Goal: Task Accomplishment & Management: Use online tool/utility

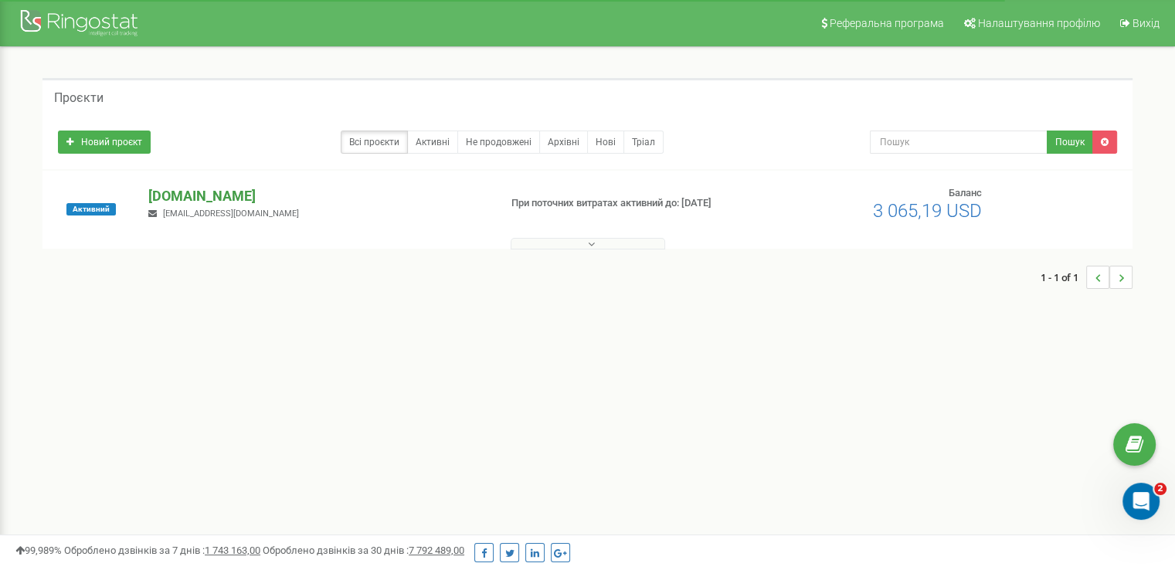
click at [188, 195] on p "[DOMAIN_NAME]" at bounding box center [317, 196] width 338 height 20
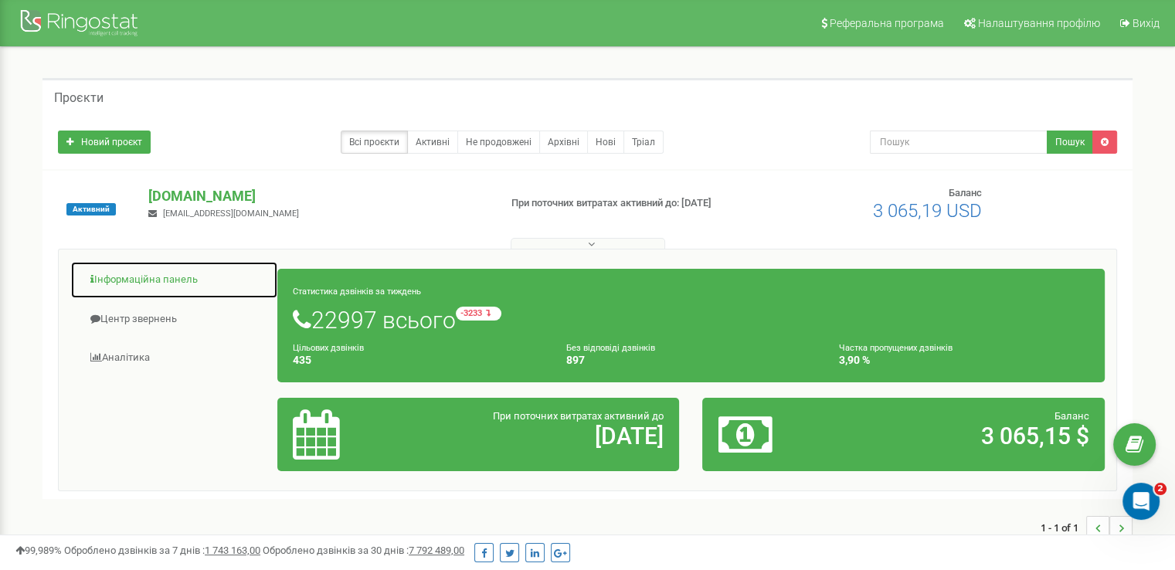
click at [141, 287] on link "Інформаційна панель" at bounding box center [174, 280] width 208 height 38
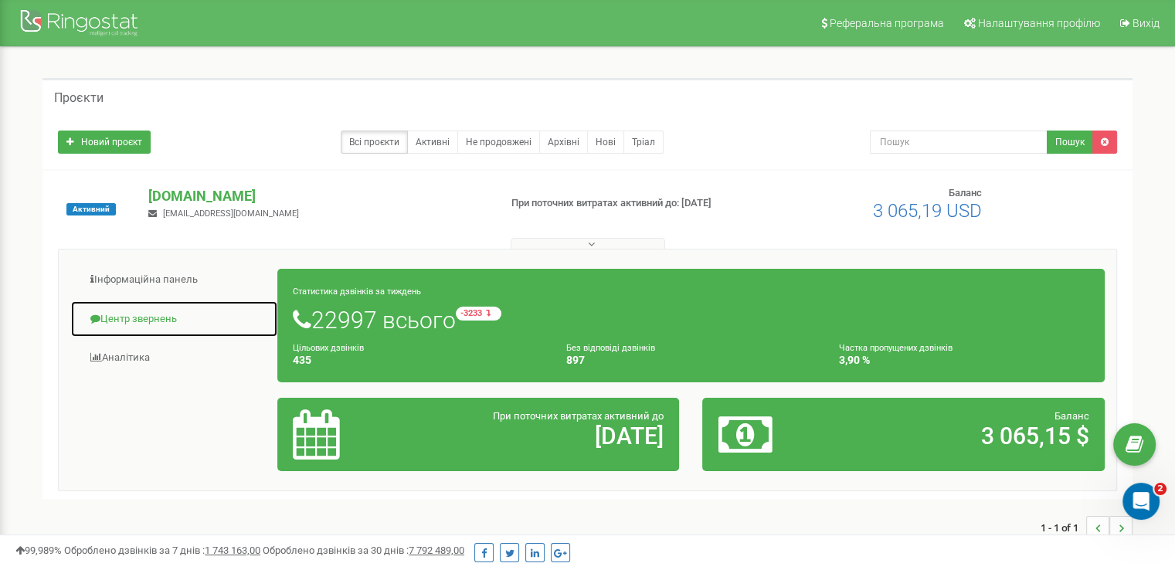
click at [131, 319] on link "Центр звернень" at bounding box center [174, 319] width 208 height 38
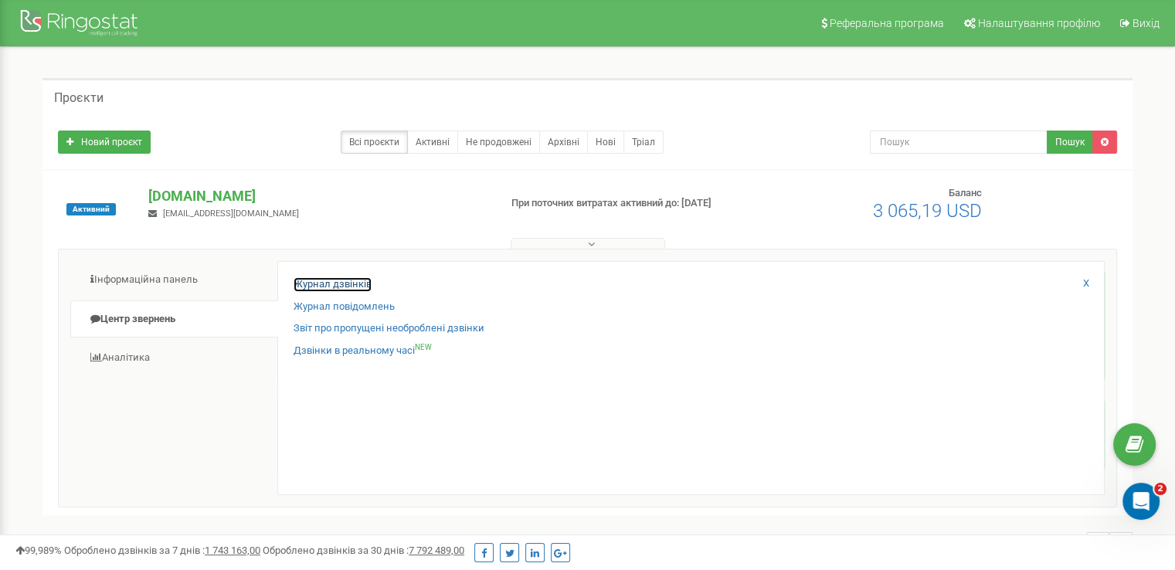
click at [358, 287] on link "Журнал дзвінків" at bounding box center [333, 284] width 78 height 15
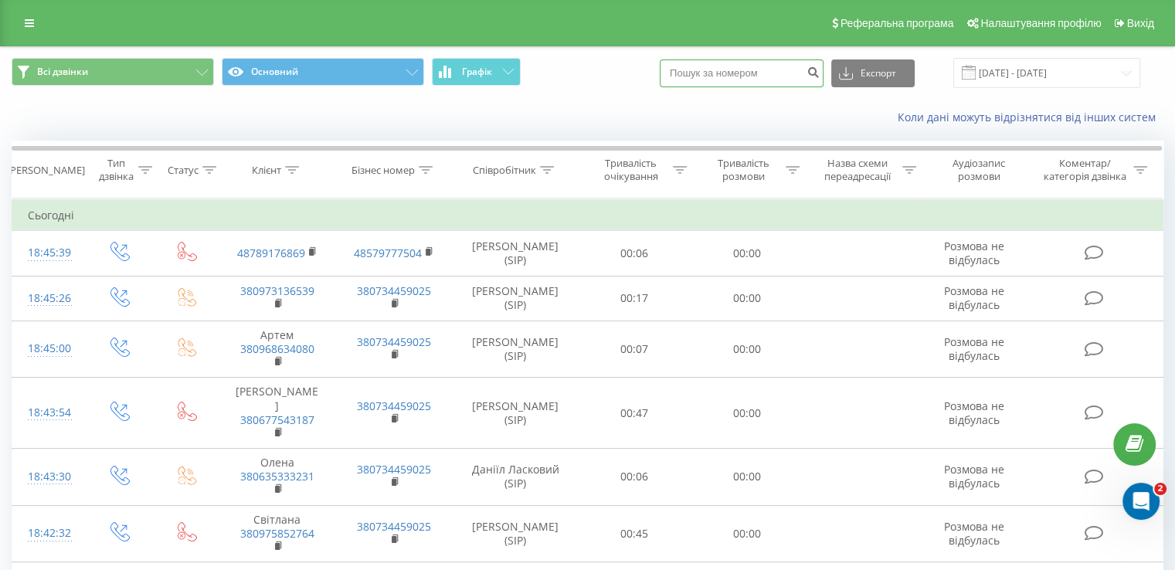
click at [748, 73] on input at bounding box center [742, 73] width 164 height 28
click at [511, 173] on div "Співробітник" at bounding box center [504, 170] width 63 height 13
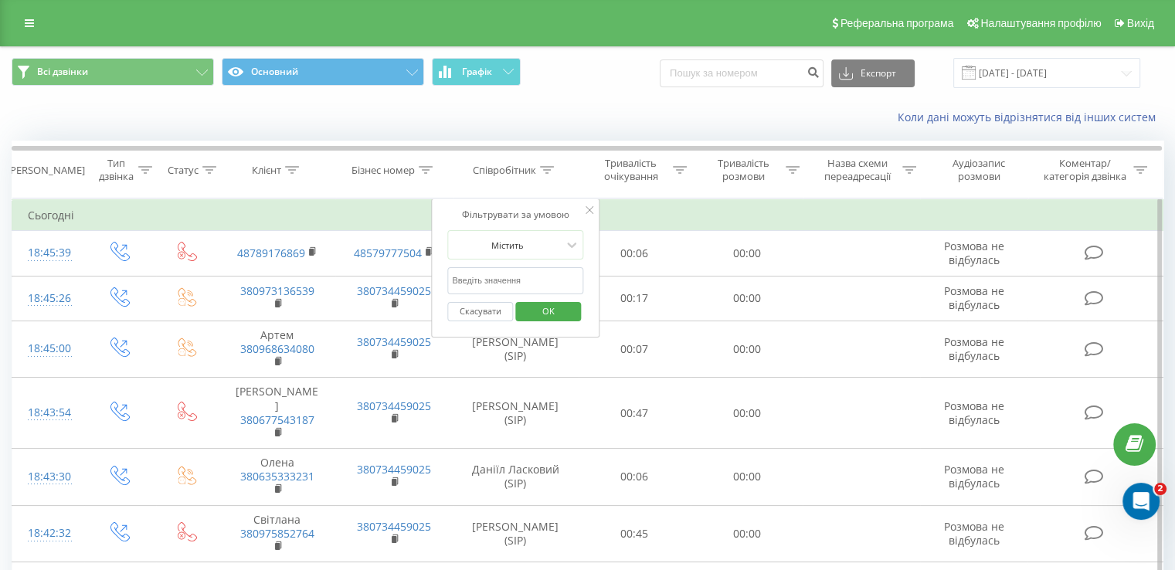
click at [520, 280] on input "text" at bounding box center [515, 280] width 136 height 27
type input "Ерік"
click at [455, 277] on input "Ерік" at bounding box center [515, 280] width 136 height 27
click button "OK" at bounding box center [548, 311] width 66 height 19
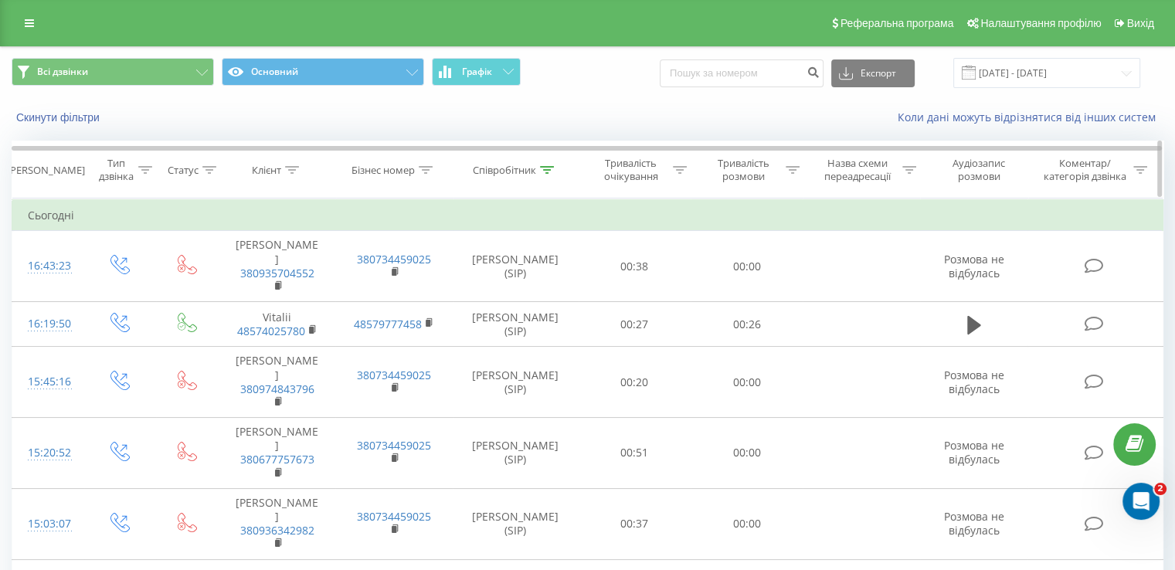
click at [514, 164] on div "Співробітник" at bounding box center [504, 170] width 63 height 13
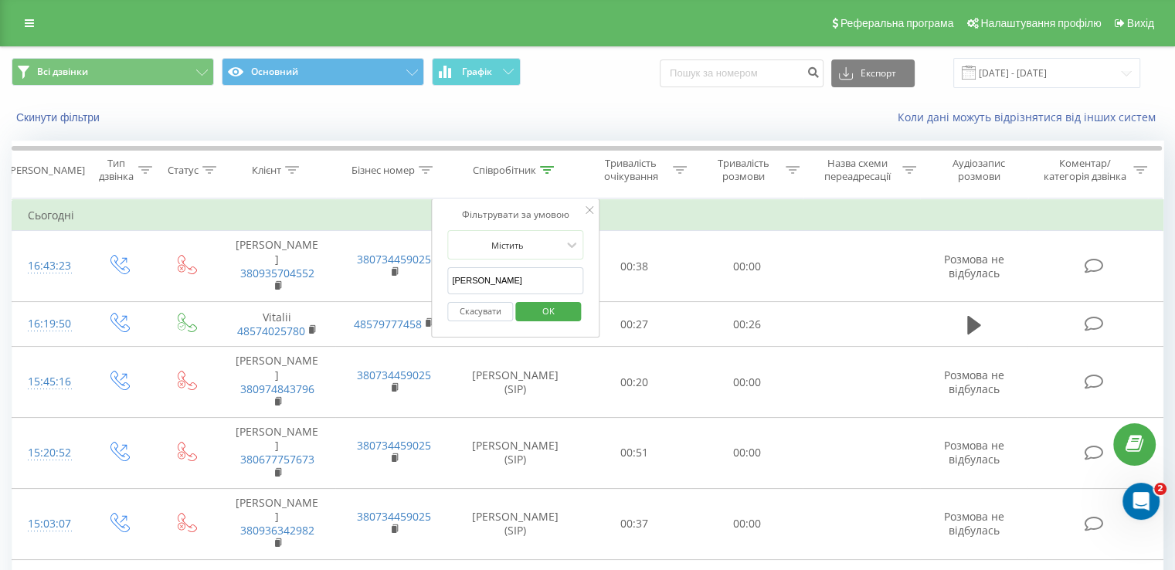
click at [503, 276] on input "Ерік" at bounding box center [515, 280] width 136 height 27
click at [482, 307] on button "Скасувати" at bounding box center [480, 311] width 66 height 19
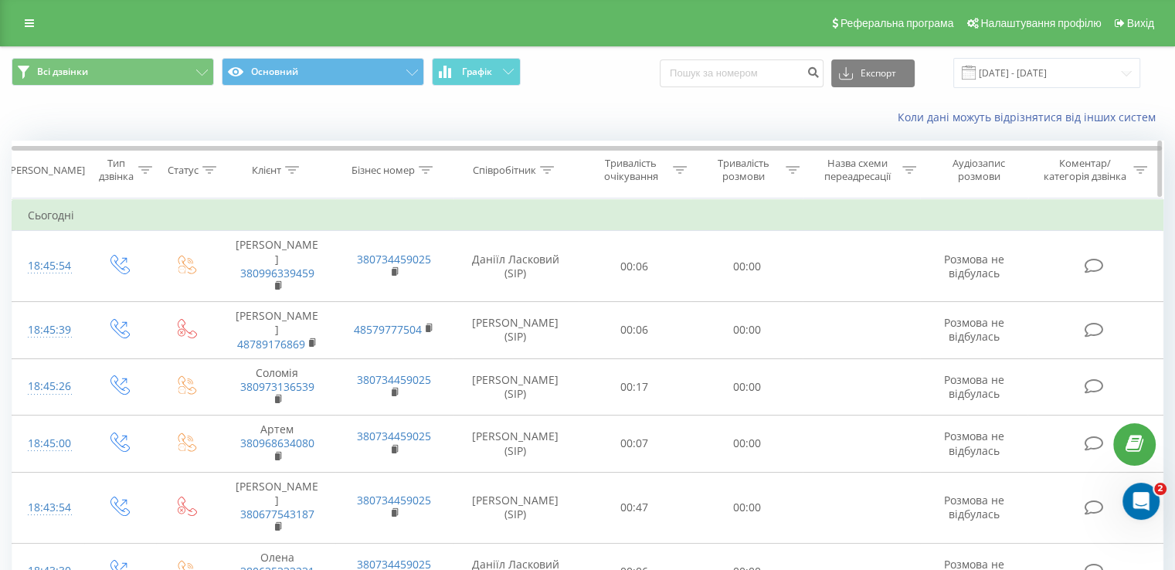
click at [513, 172] on div "Співробітник" at bounding box center [504, 170] width 63 height 13
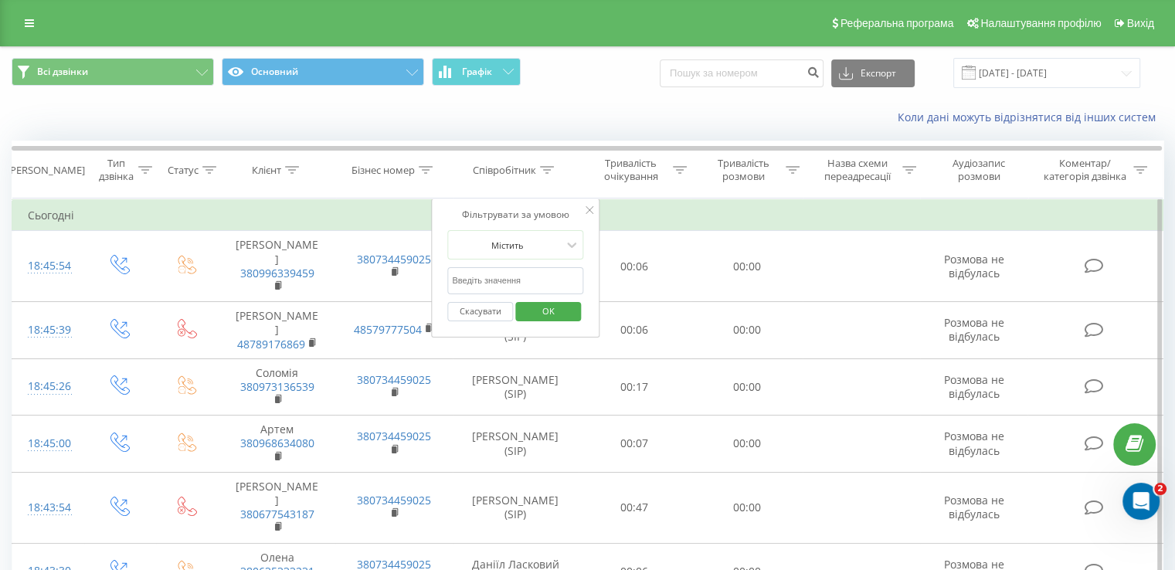
click at [517, 279] on input "text" at bounding box center [515, 280] width 136 height 27
type input "Клименко"
click at [541, 309] on span "OK" at bounding box center [548, 311] width 43 height 24
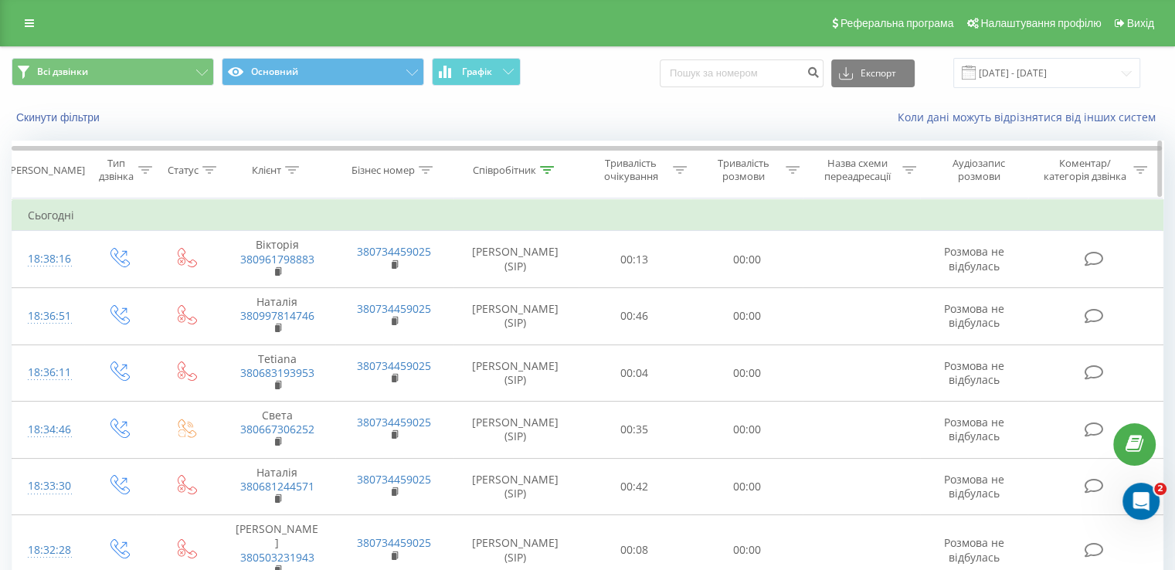
click at [525, 171] on div "Співробітник" at bounding box center [504, 170] width 63 height 13
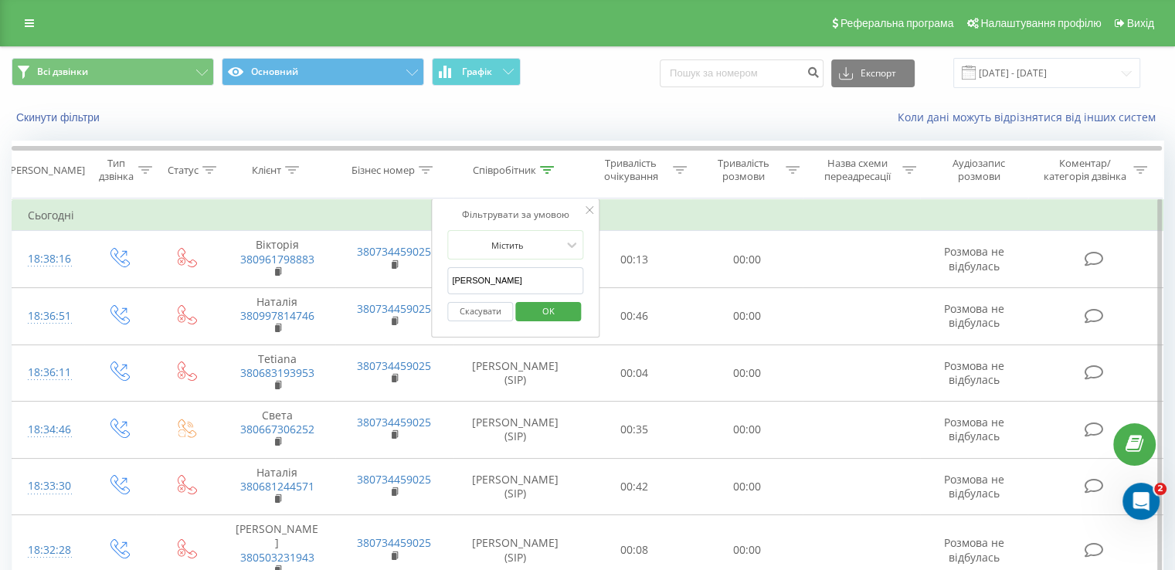
click at [498, 286] on input "Клименко" at bounding box center [515, 280] width 136 height 27
click at [498, 287] on input "Клименко" at bounding box center [515, 280] width 136 height 27
click at [480, 314] on button "Скасувати" at bounding box center [480, 311] width 66 height 19
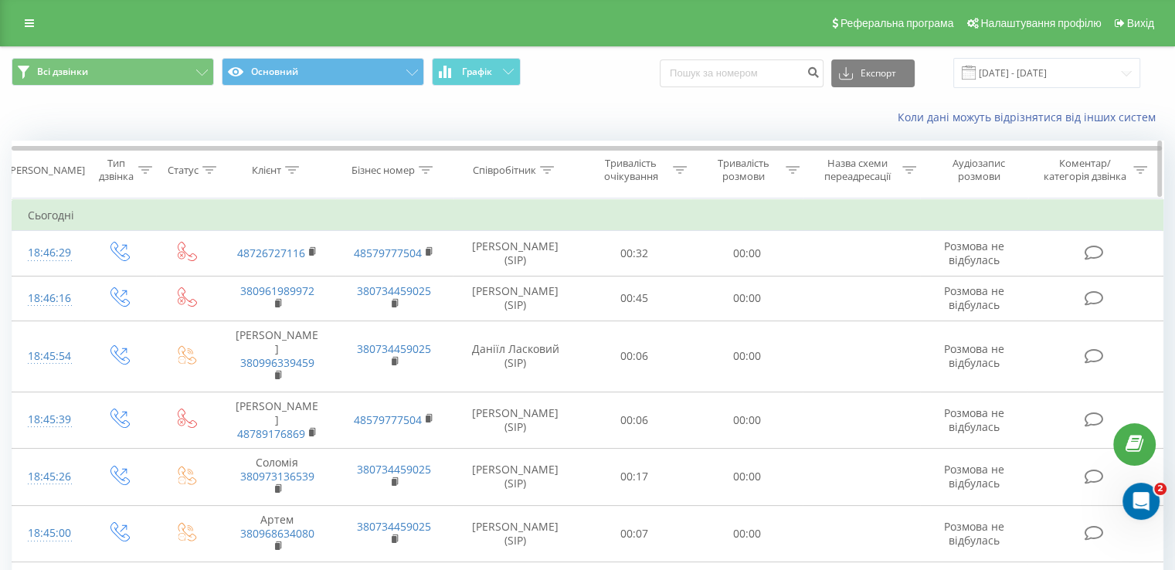
click at [523, 167] on div "Співробітник" at bounding box center [504, 170] width 63 height 13
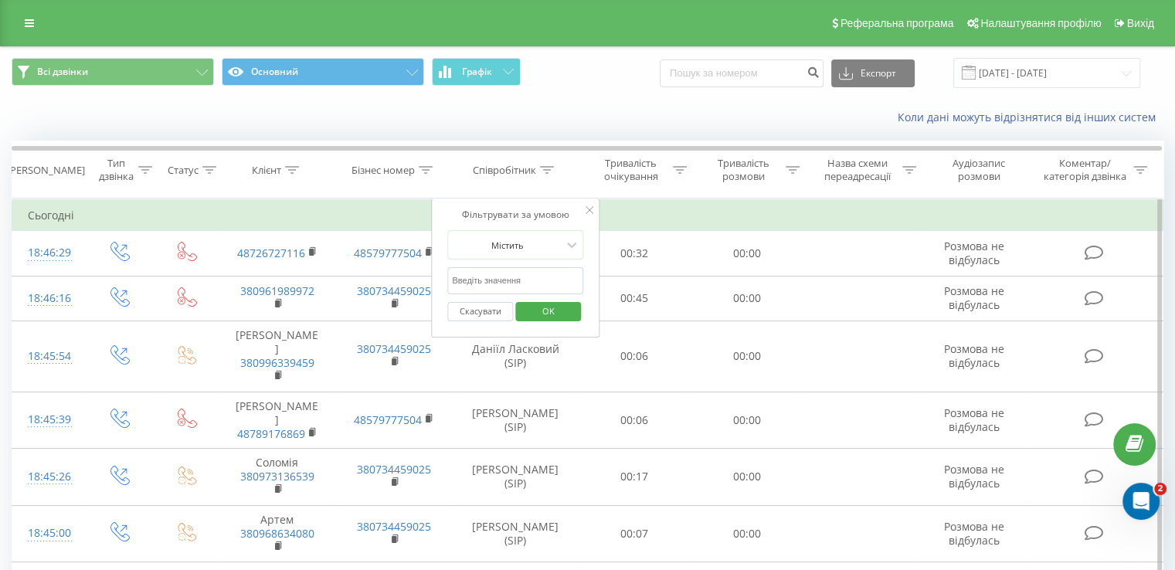
click at [501, 281] on input "text" at bounding box center [515, 280] width 136 height 27
type input "Терехова"
click at [546, 310] on span "OK" at bounding box center [548, 311] width 43 height 24
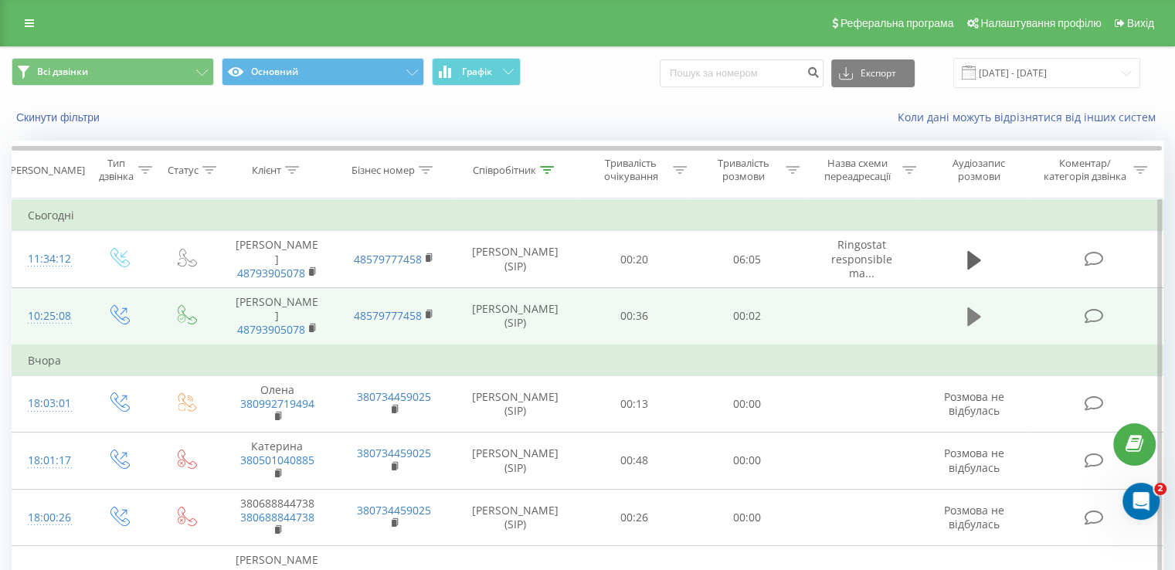
click at [972, 307] on icon at bounding box center [974, 316] width 14 height 19
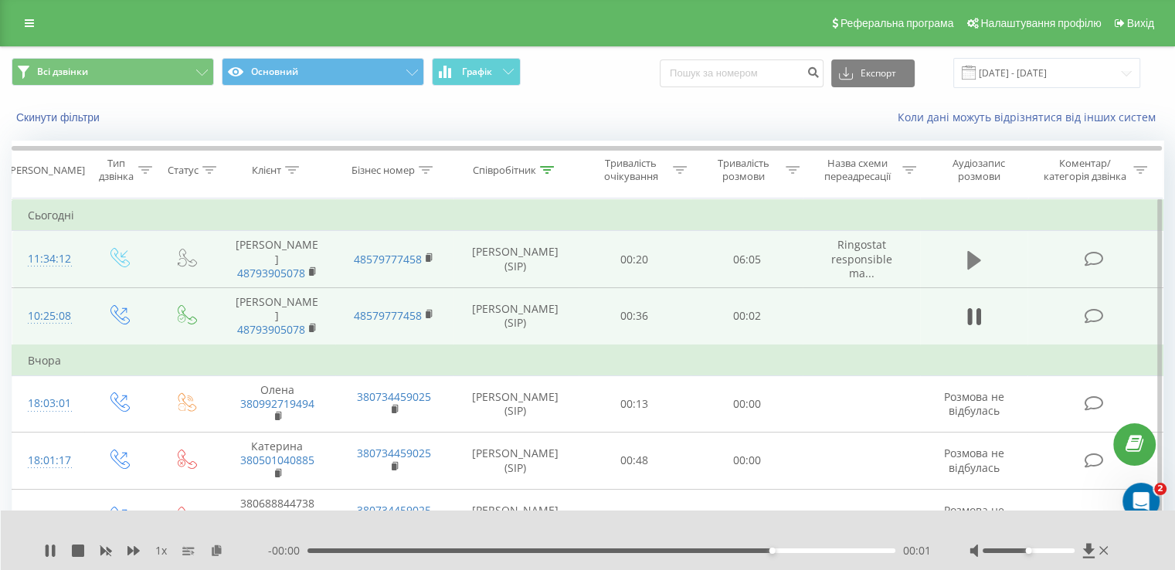
click at [972, 254] on icon at bounding box center [974, 259] width 14 height 19
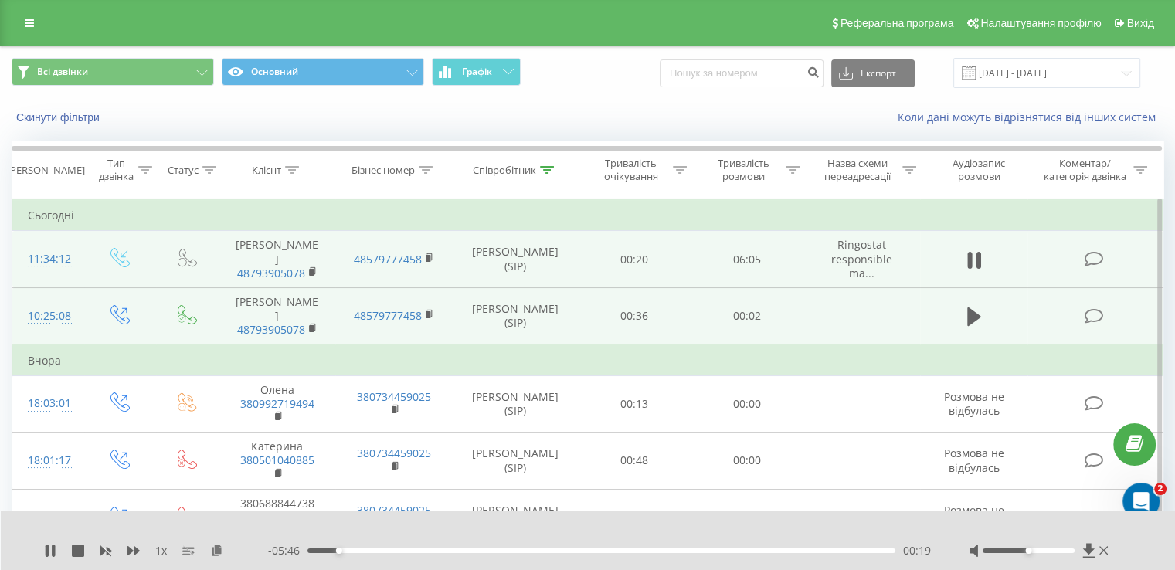
click at [161, 549] on span "1 x" at bounding box center [161, 550] width 12 height 15
